Goal: Task Accomplishment & Management: Manage account settings

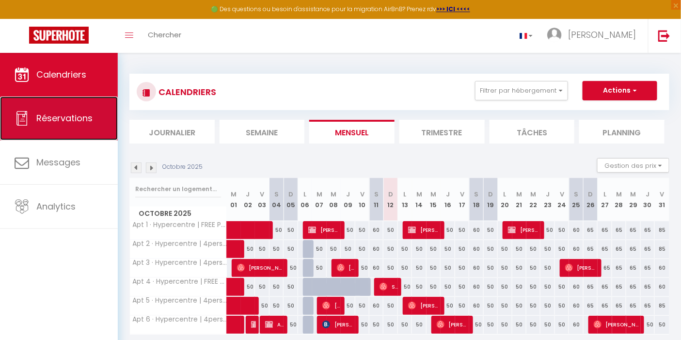
click at [68, 118] on span "Réservations" at bounding box center [64, 118] width 56 height 12
select select "not_cancelled"
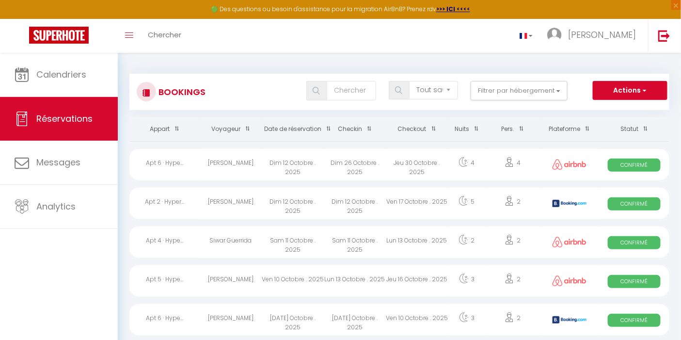
click at [328, 127] on span at bounding box center [326, 129] width 10 height 18
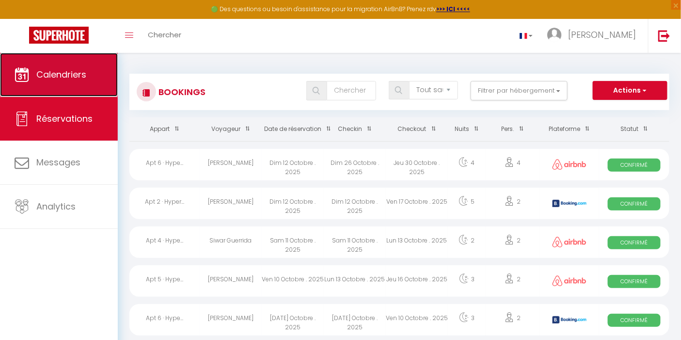
click at [46, 90] on link "Calendriers" at bounding box center [59, 75] width 118 height 44
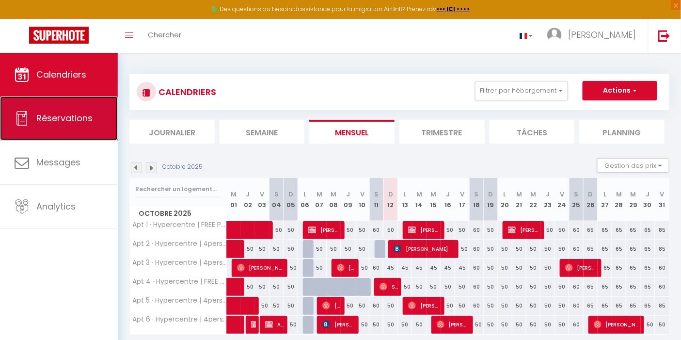
click at [52, 105] on link "Réservations" at bounding box center [59, 118] width 118 height 44
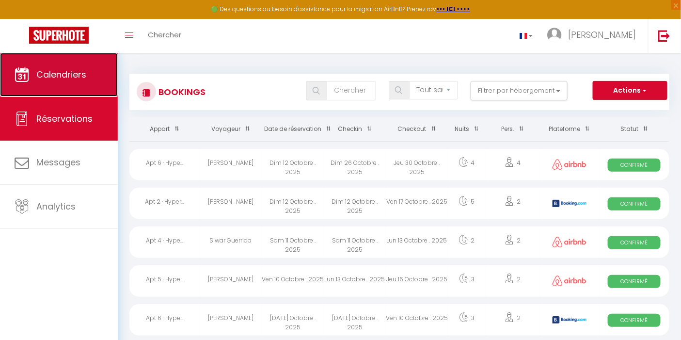
click at [51, 80] on span "Calendriers" at bounding box center [61, 74] width 50 height 12
